Goal: Task Accomplishment & Management: Use online tool/utility

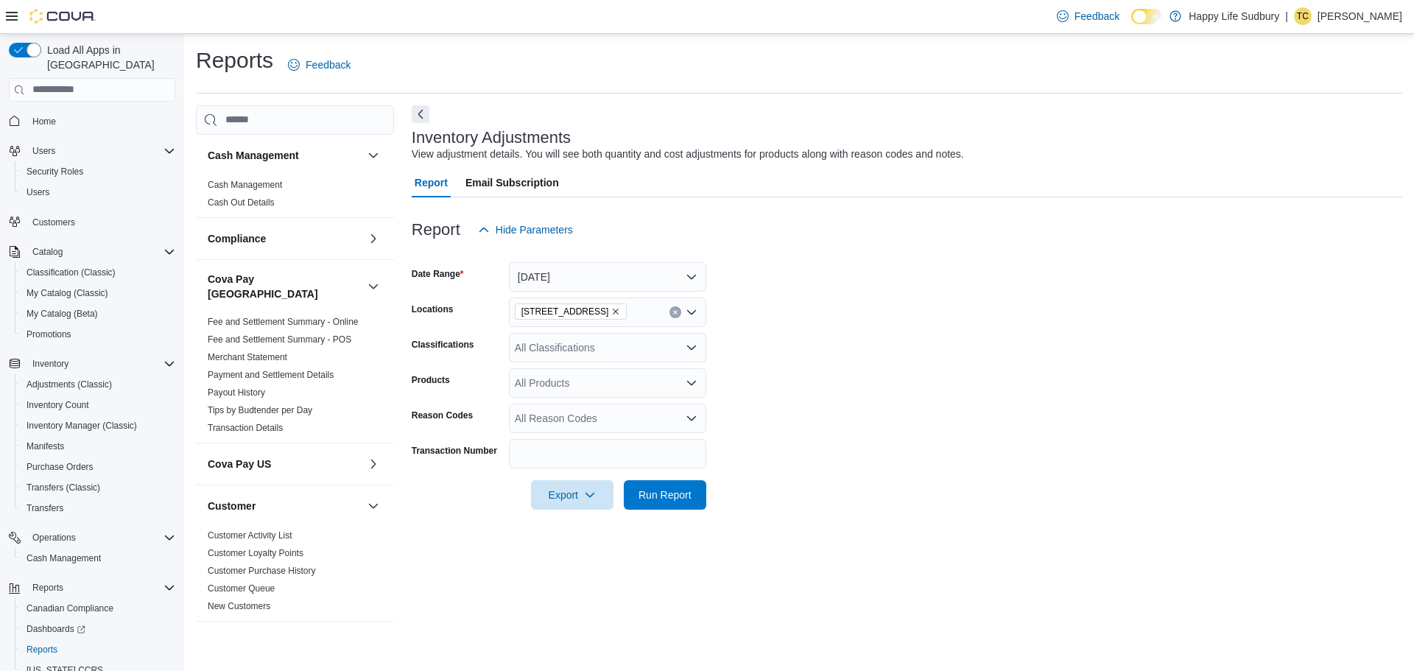
scroll to position [48, 0]
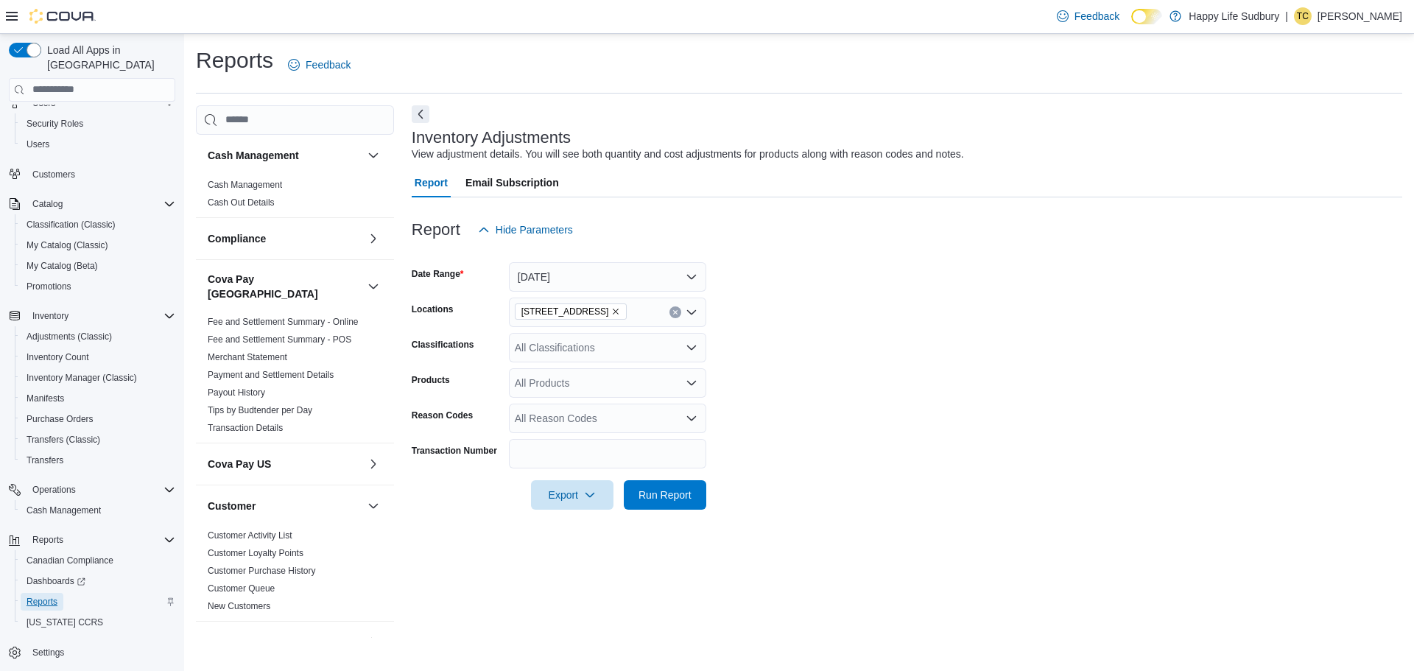
click at [48, 596] on span "Reports" at bounding box center [42, 602] width 31 height 12
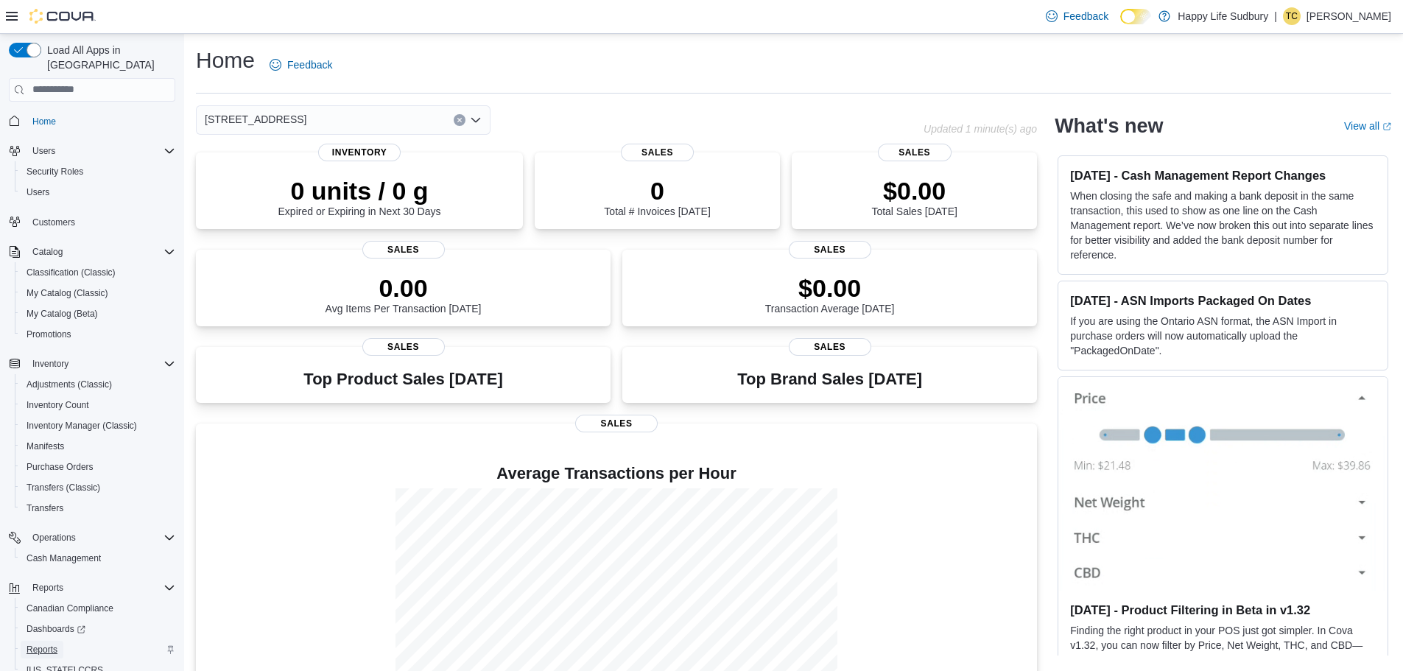
click at [61, 641] on link "Reports" at bounding box center [42, 650] width 43 height 18
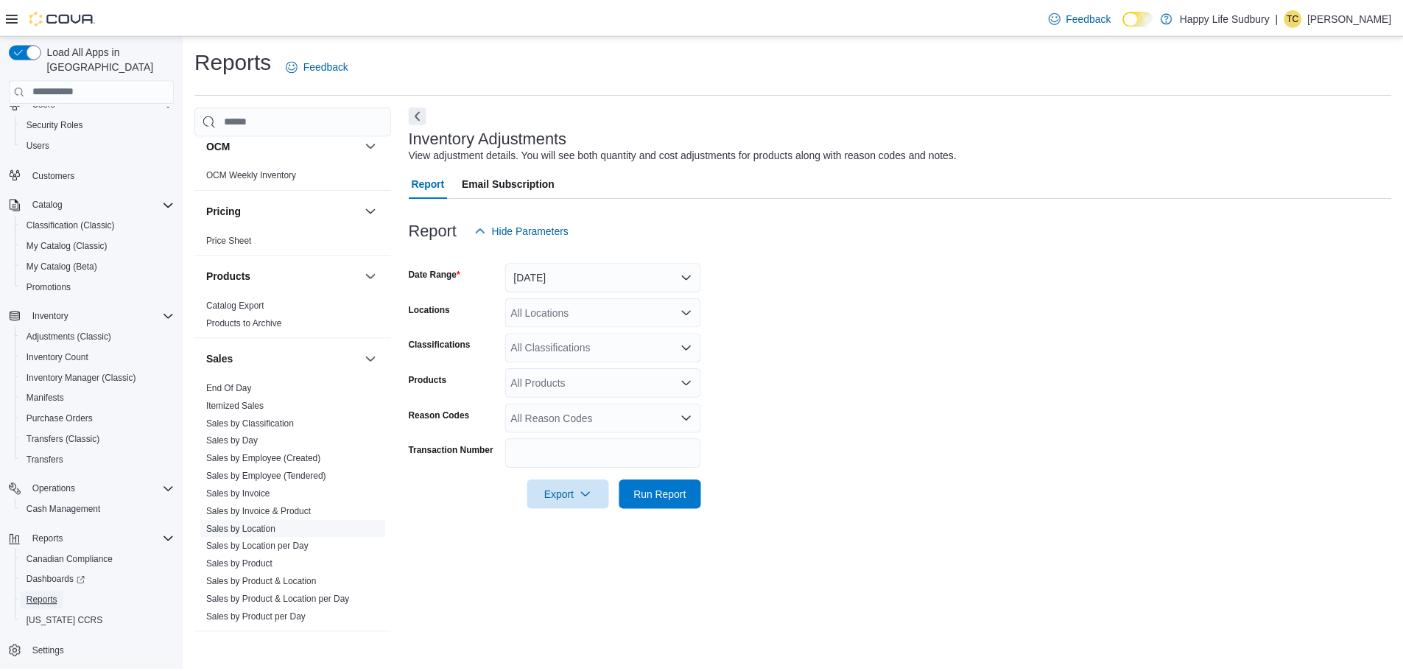
scroll to position [1048, 0]
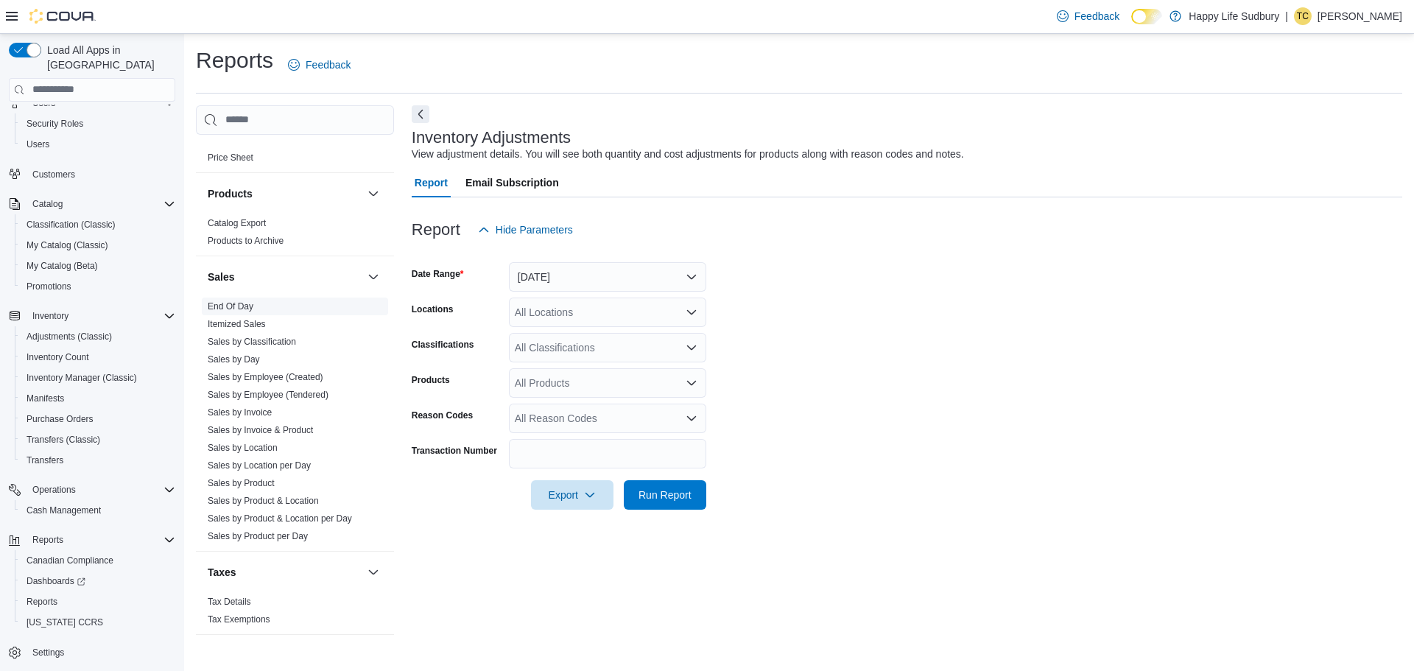
click at [238, 301] on link "End Of Day" at bounding box center [231, 306] width 46 height 10
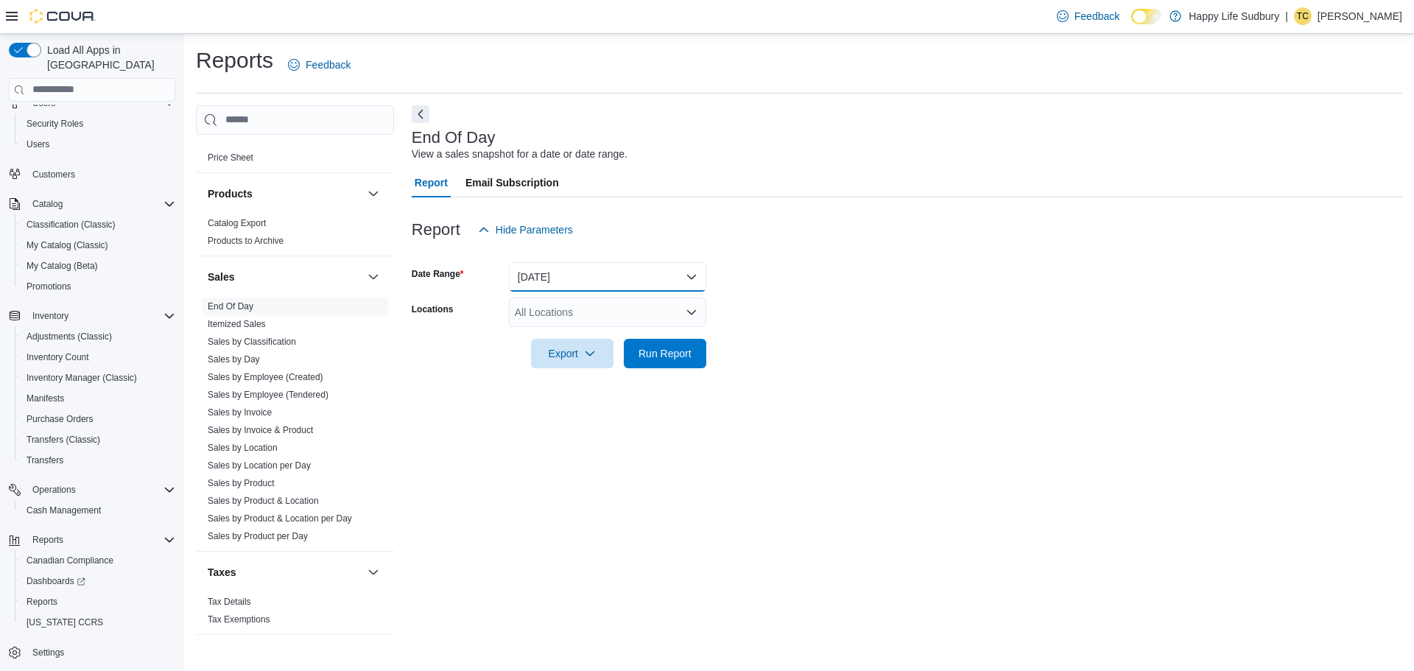
click at [584, 266] on button "Today" at bounding box center [607, 276] width 197 height 29
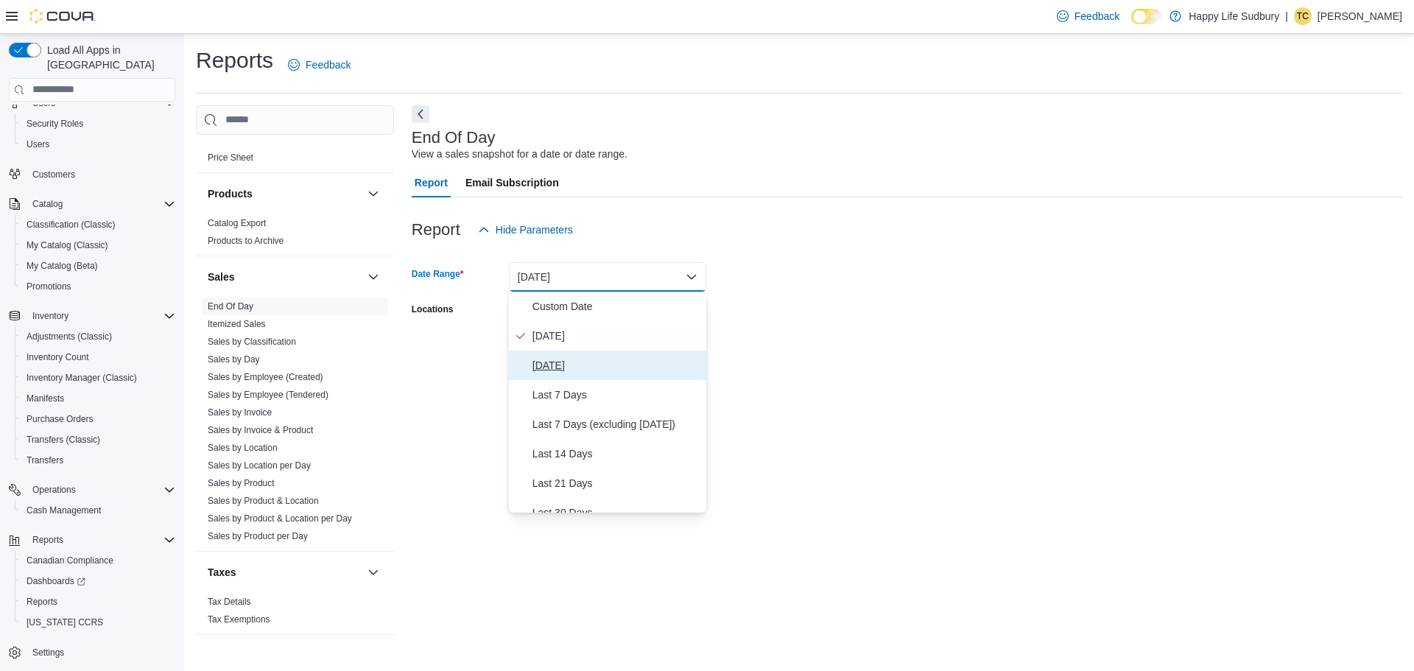
drag, startPoint x: 547, startPoint y: 365, endPoint x: 589, endPoint y: 279, distance: 95.8
click at [549, 364] on span "Yesterday" at bounding box center [616, 365] width 168 height 18
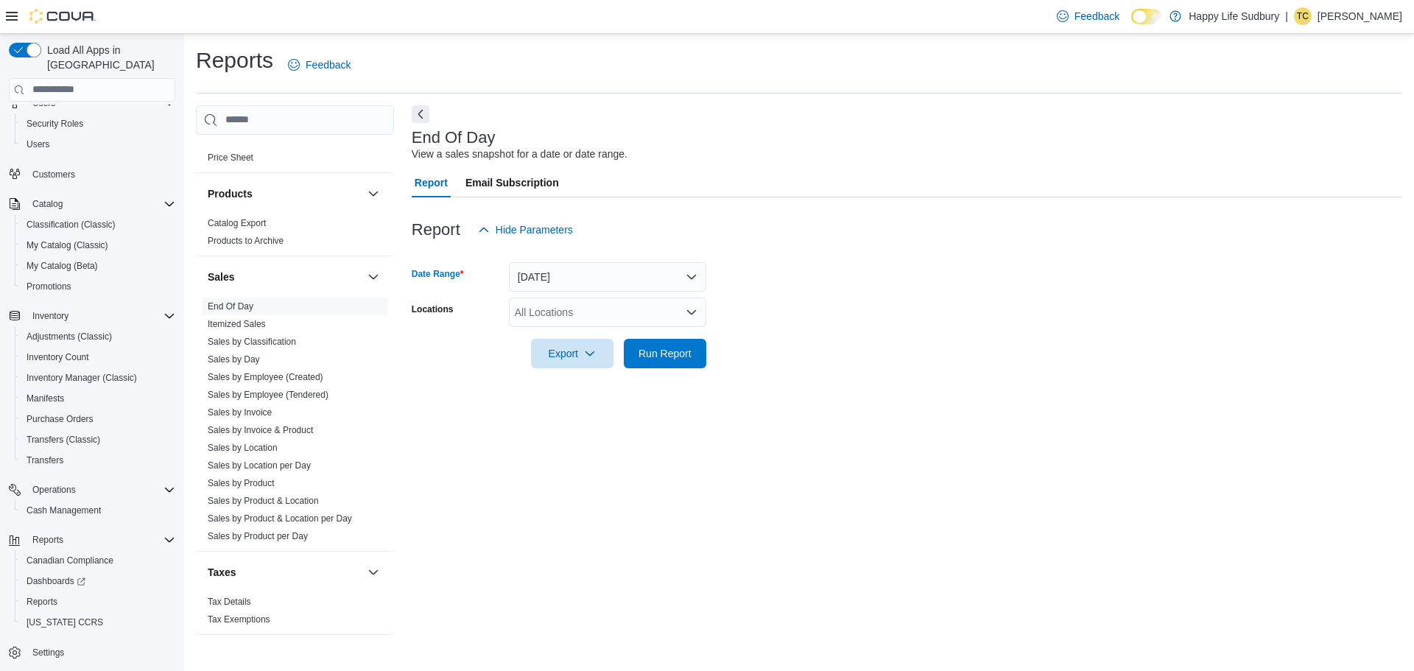
click at [583, 310] on div "All Locations" at bounding box center [607, 311] width 197 height 29
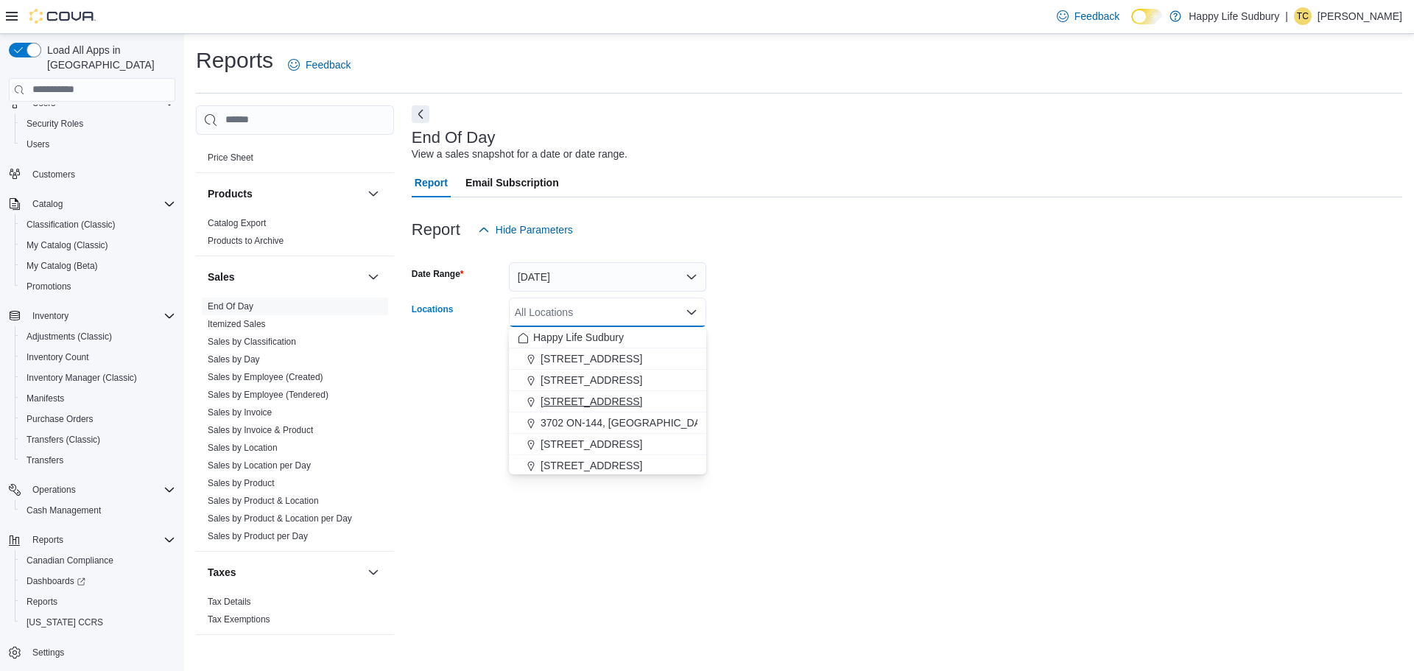
click at [642, 398] on span "3045 Old Highway 69 Unit 2" at bounding box center [591, 401] width 102 height 15
drag, startPoint x: 851, startPoint y: 345, endPoint x: 814, endPoint y: 348, distance: 37.7
click at [844, 345] on form "Date Range Yesterday Locations 3045 Old Highway 69 Unit 2 Combo box. Selected. …" at bounding box center [907, 306] width 990 height 124
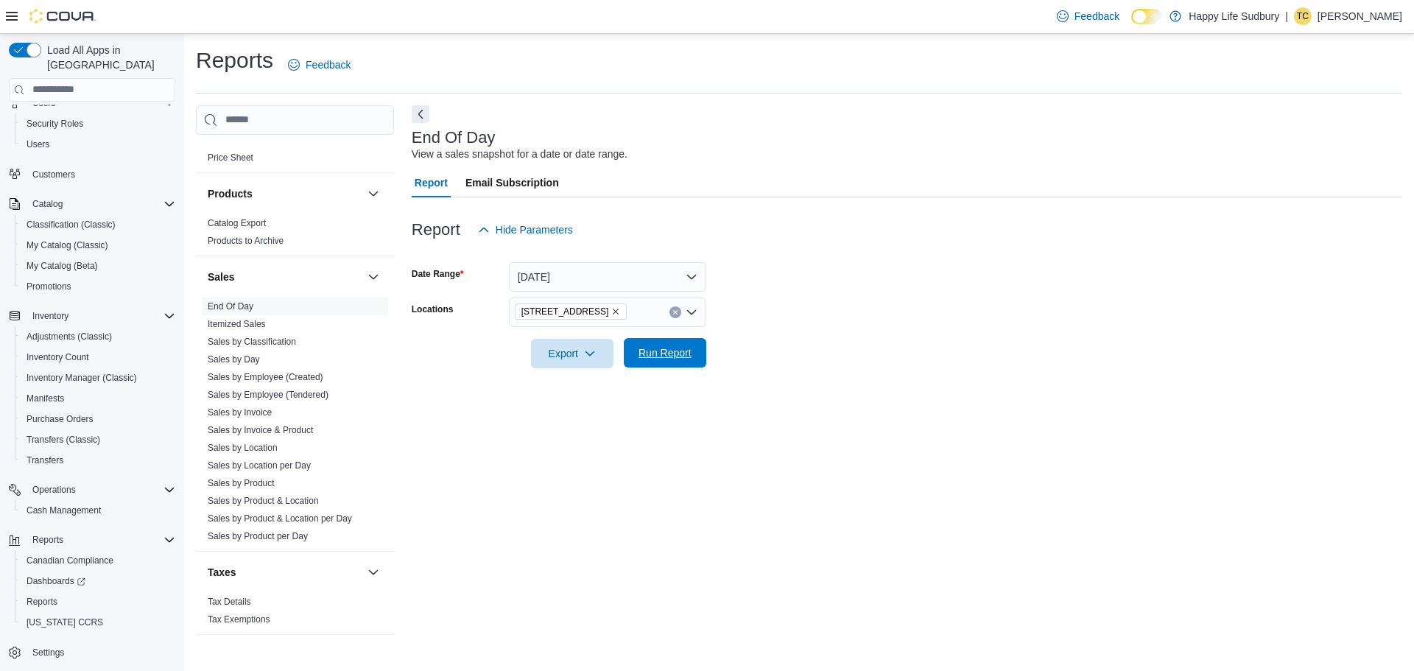
click at [667, 346] on span "Run Report" at bounding box center [664, 352] width 53 height 15
click at [558, 351] on span "Export" at bounding box center [566, 352] width 65 height 29
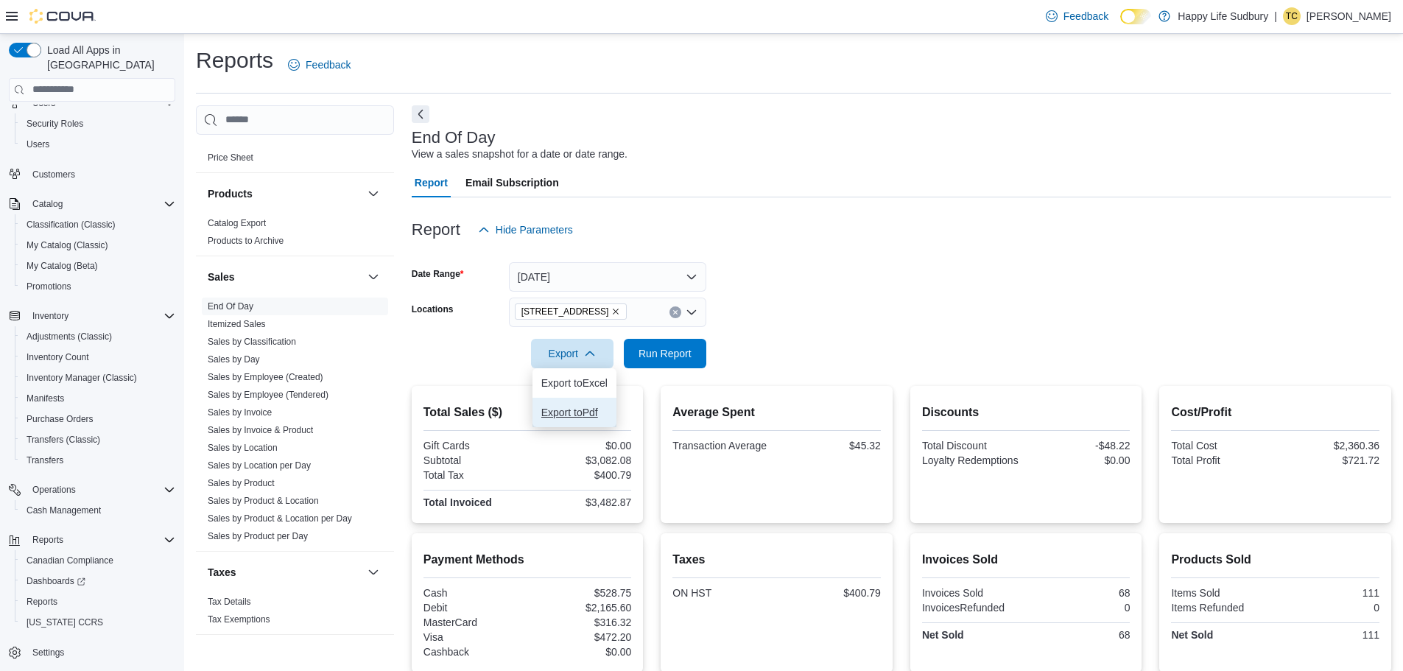
click at [593, 410] on span "Export to Pdf" at bounding box center [574, 412] width 66 height 12
